Goal: Task Accomplishment & Management: Manage account settings

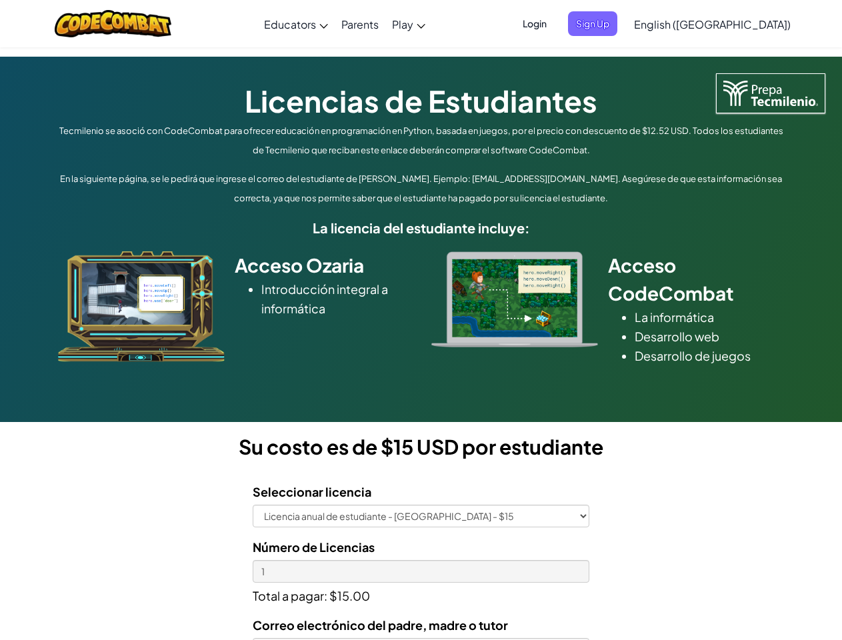
click at [421, 320] on div at bounding box center [514, 299] width 187 height 96
click at [554, 23] on span "Login" at bounding box center [534, 23] width 40 height 25
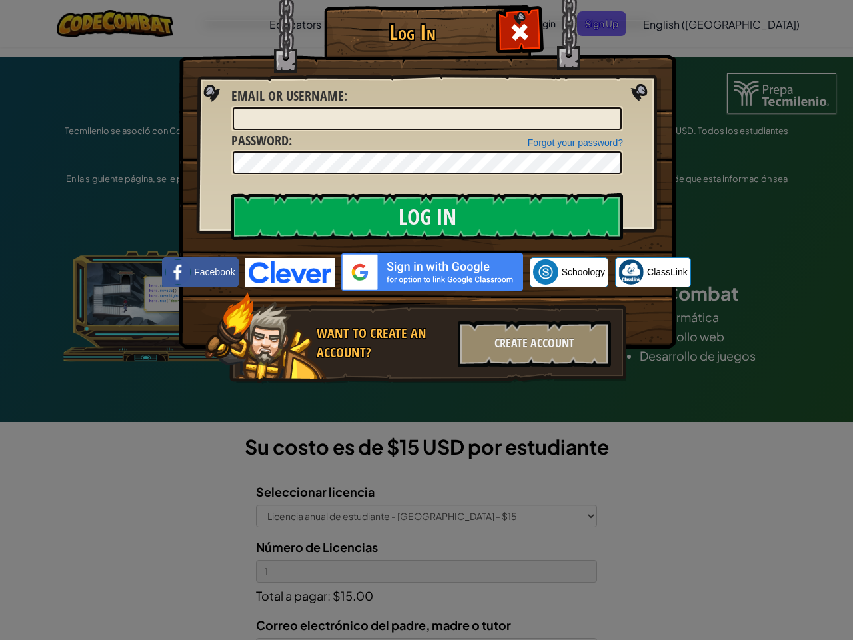
click at [674, 23] on div "Log In Unknown Error Email or Username : Forgot your password? Password : Log I…" at bounding box center [426, 320] width 853 height 640
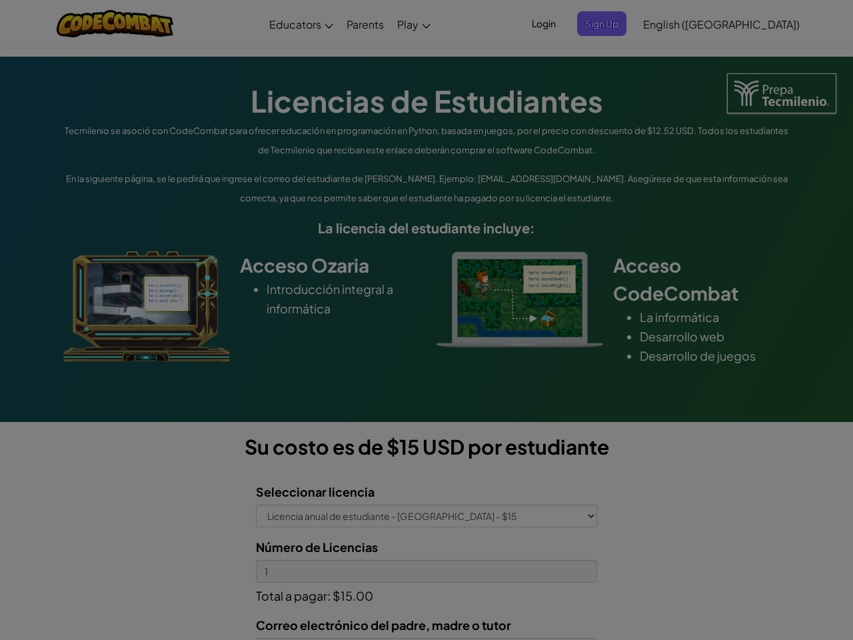
click at [674, 23] on div "Log In Unknown Error Email or Username : Forgot your password? Password : Log I…" at bounding box center [426, 320] width 853 height 640
click at [745, 24] on div at bounding box center [426, 320] width 853 height 640
